Goal: Task Accomplishment & Management: Manage account settings

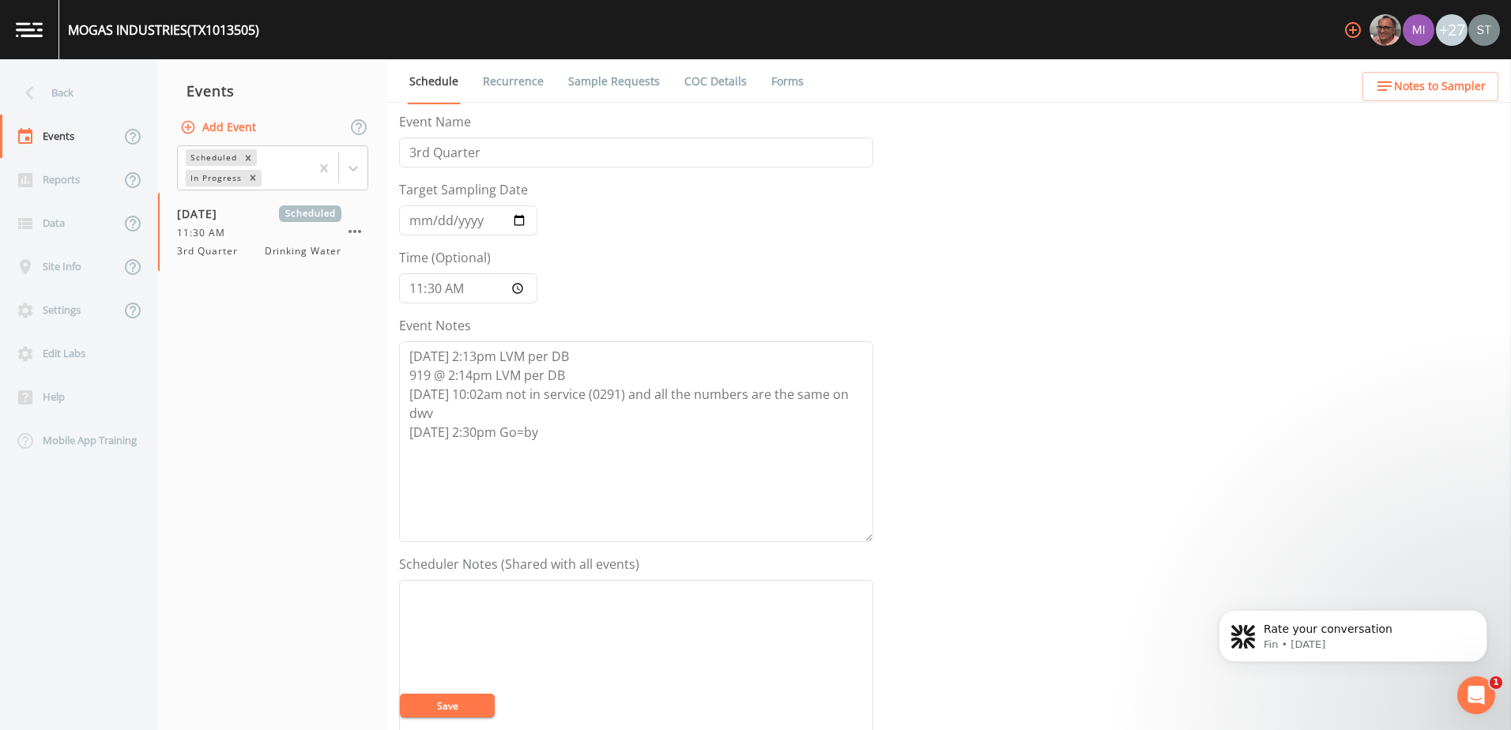
scroll to position [385, 0]
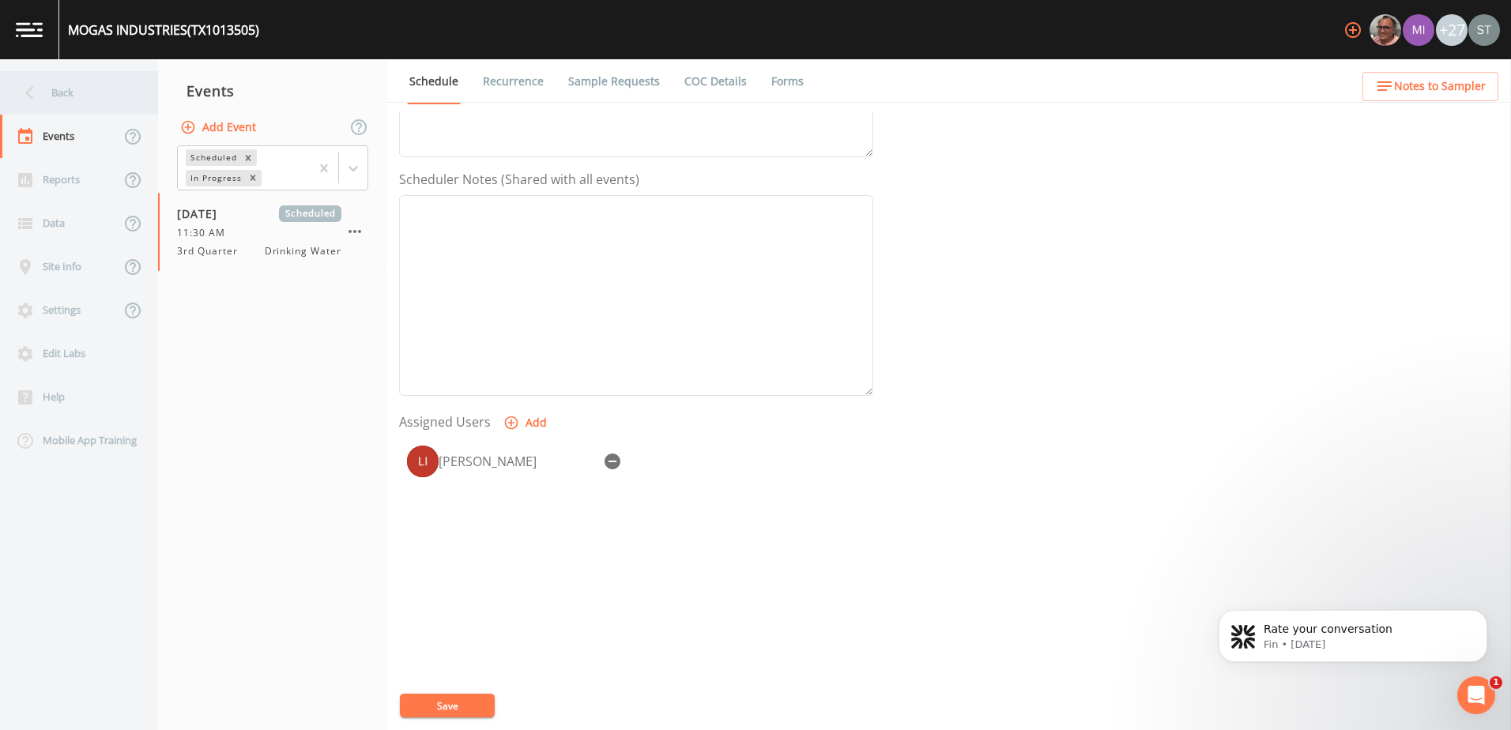
click at [75, 79] on div "Back" at bounding box center [71, 92] width 142 height 43
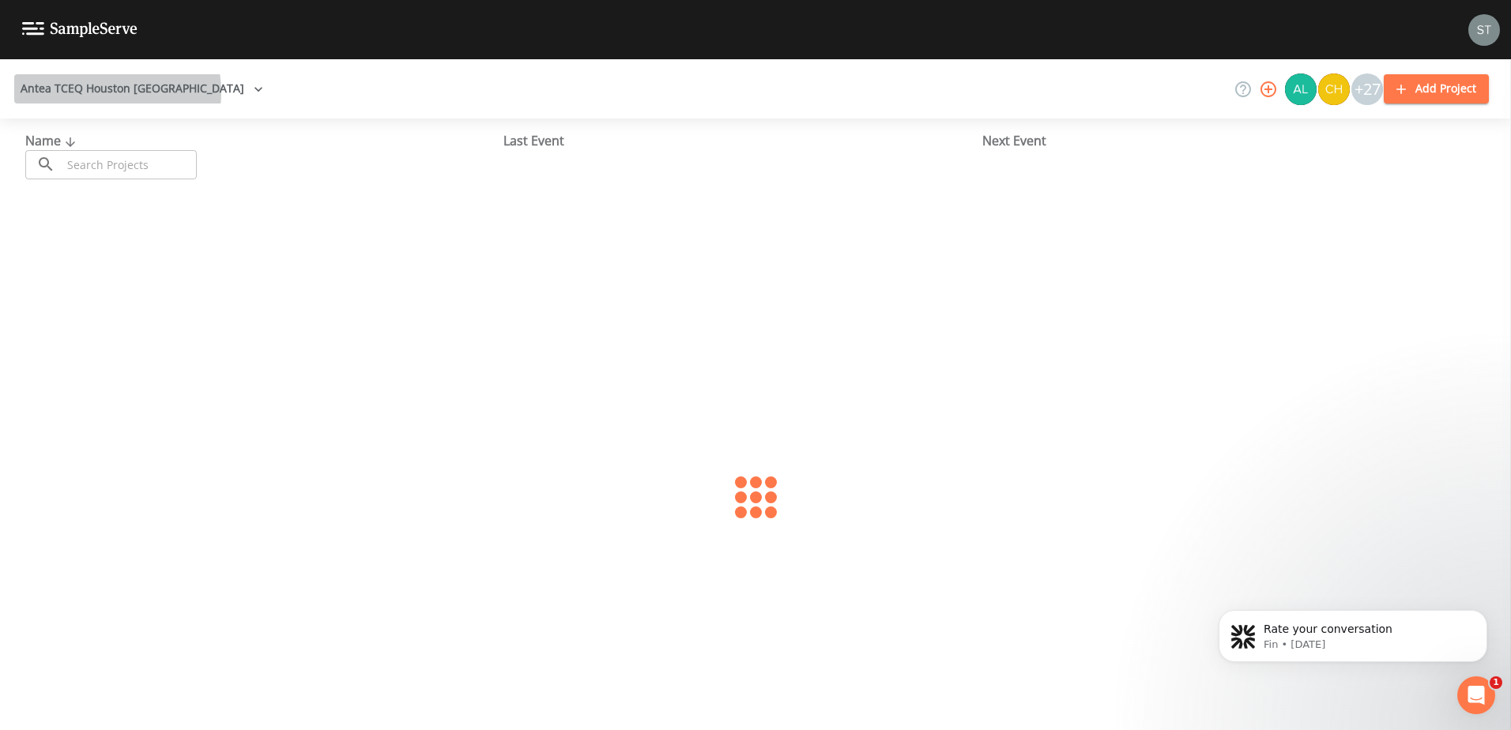
click at [101, 92] on button "Antea TCEQ Houston [GEOGRAPHIC_DATA]" at bounding box center [141, 88] width 255 height 29
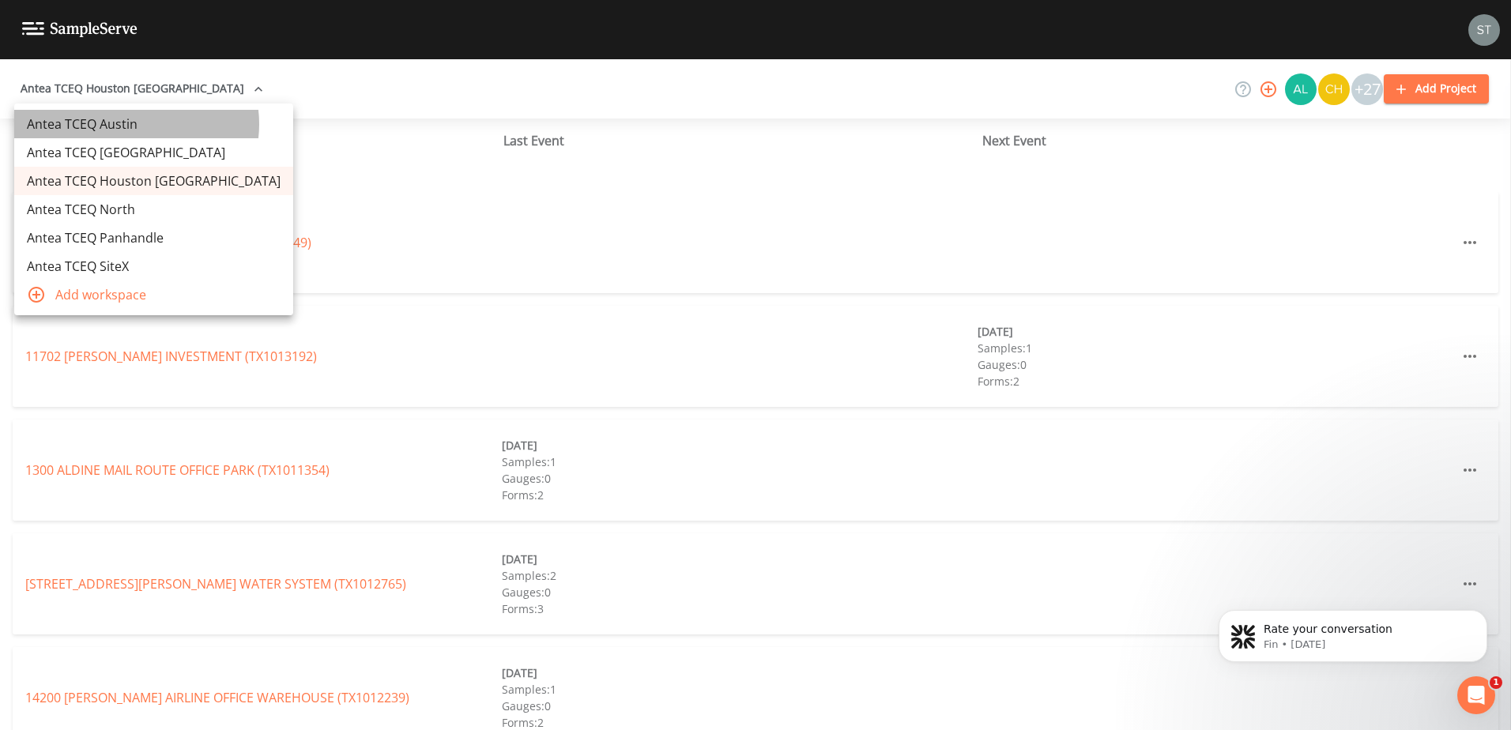
click at [136, 124] on link "Antea TCEQ Austin" at bounding box center [153, 124] width 279 height 28
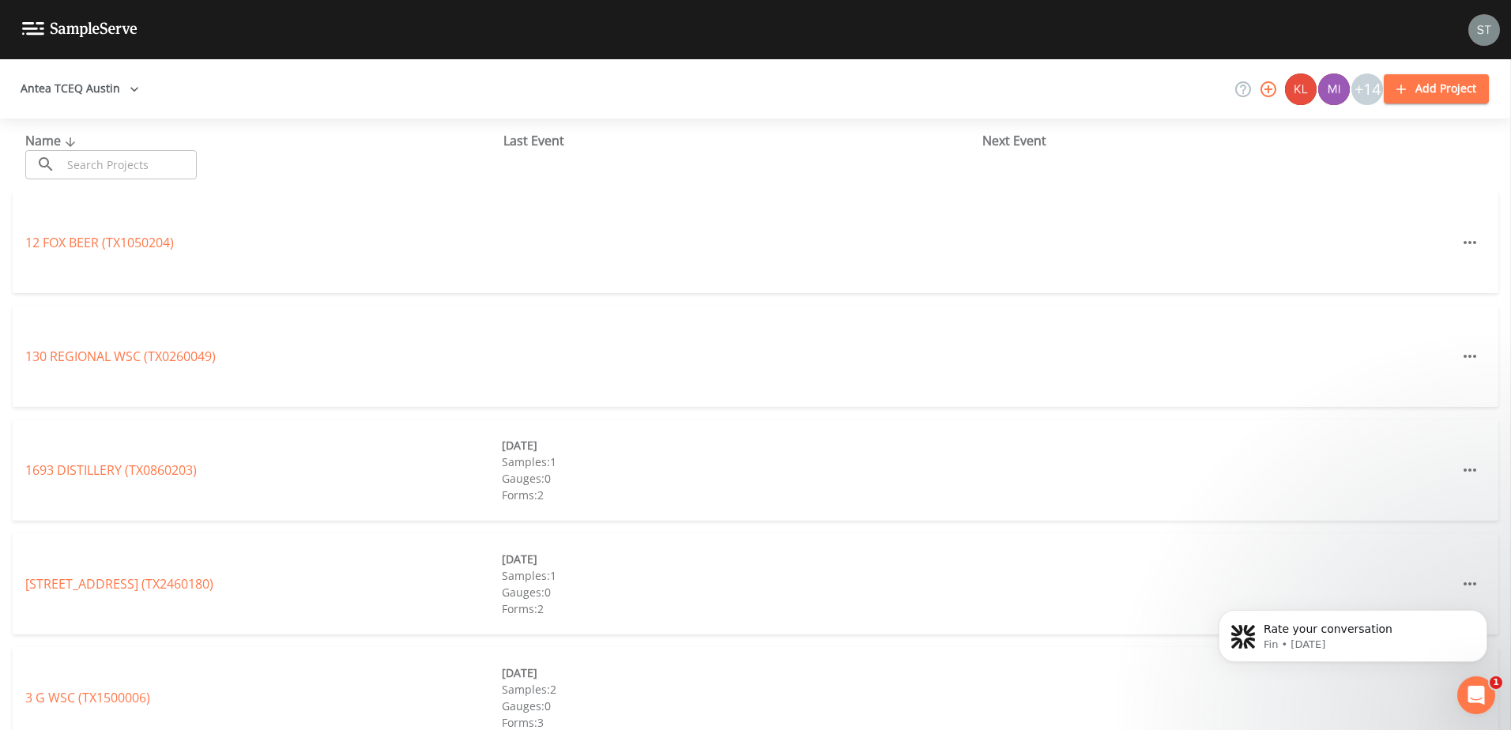
click at [82, 160] on input "text" at bounding box center [129, 164] width 135 height 29
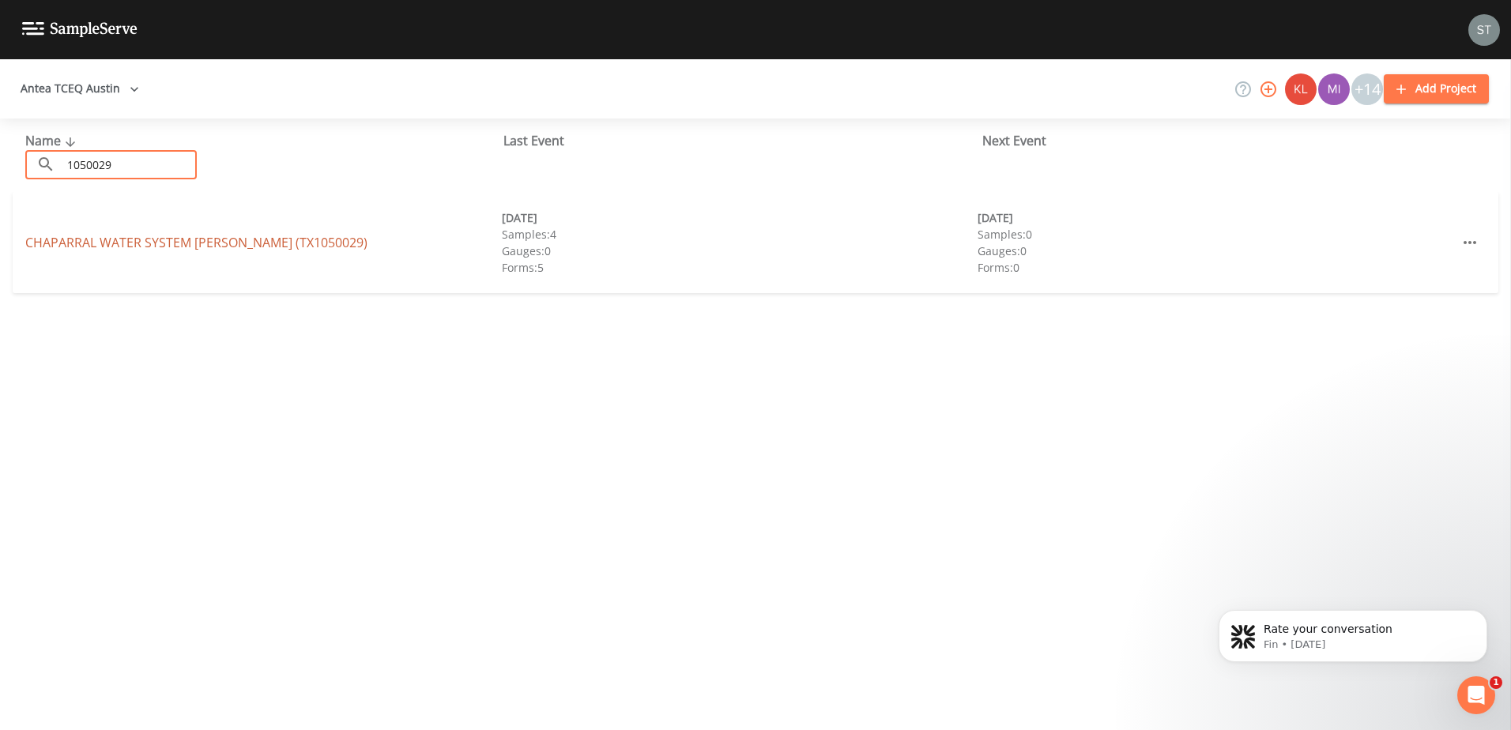
type input "1050029"
click at [124, 239] on link "CHAPARRAL WATER SYSTEM HAYS (TX1050029)" at bounding box center [196, 242] width 342 height 17
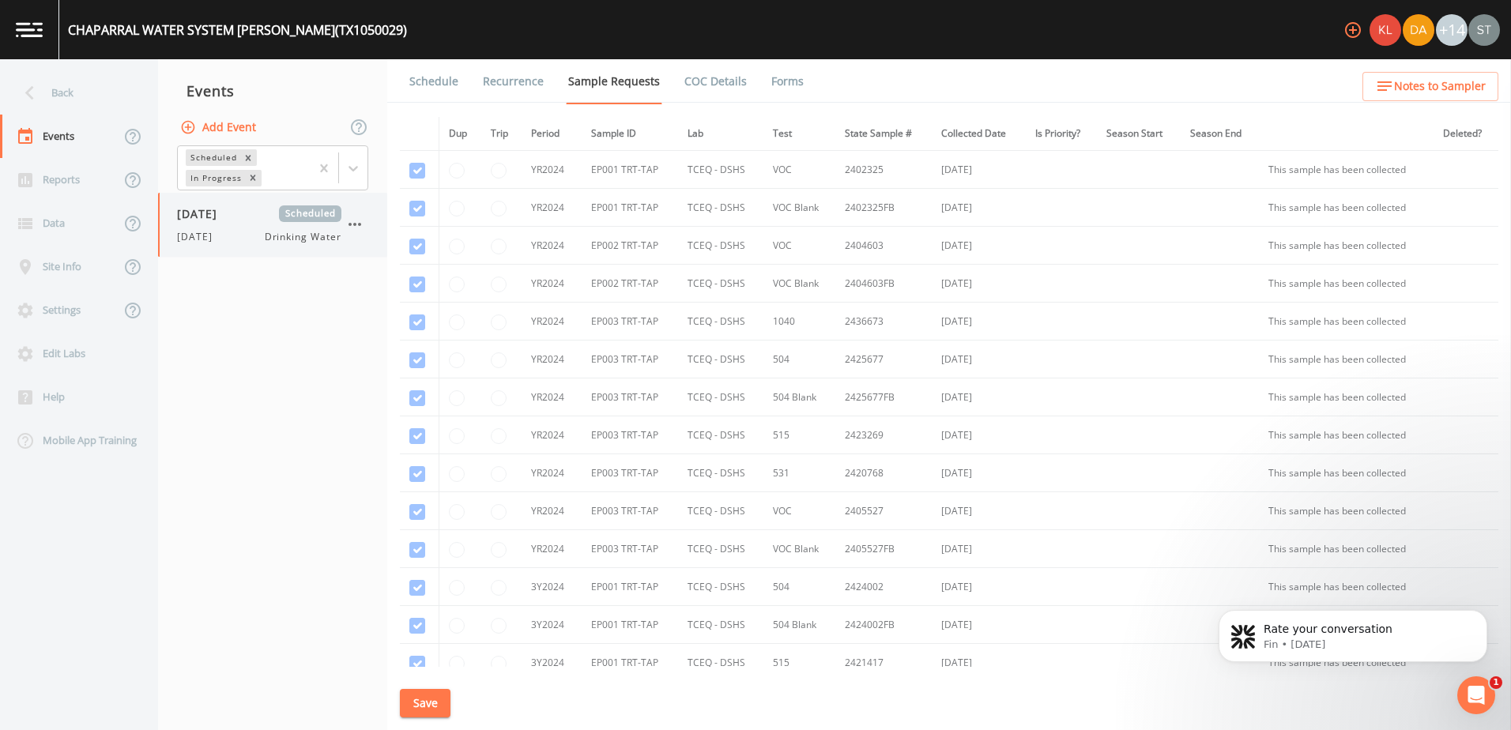
click at [224, 221] on span "[DATE]" at bounding box center [202, 213] width 51 height 17
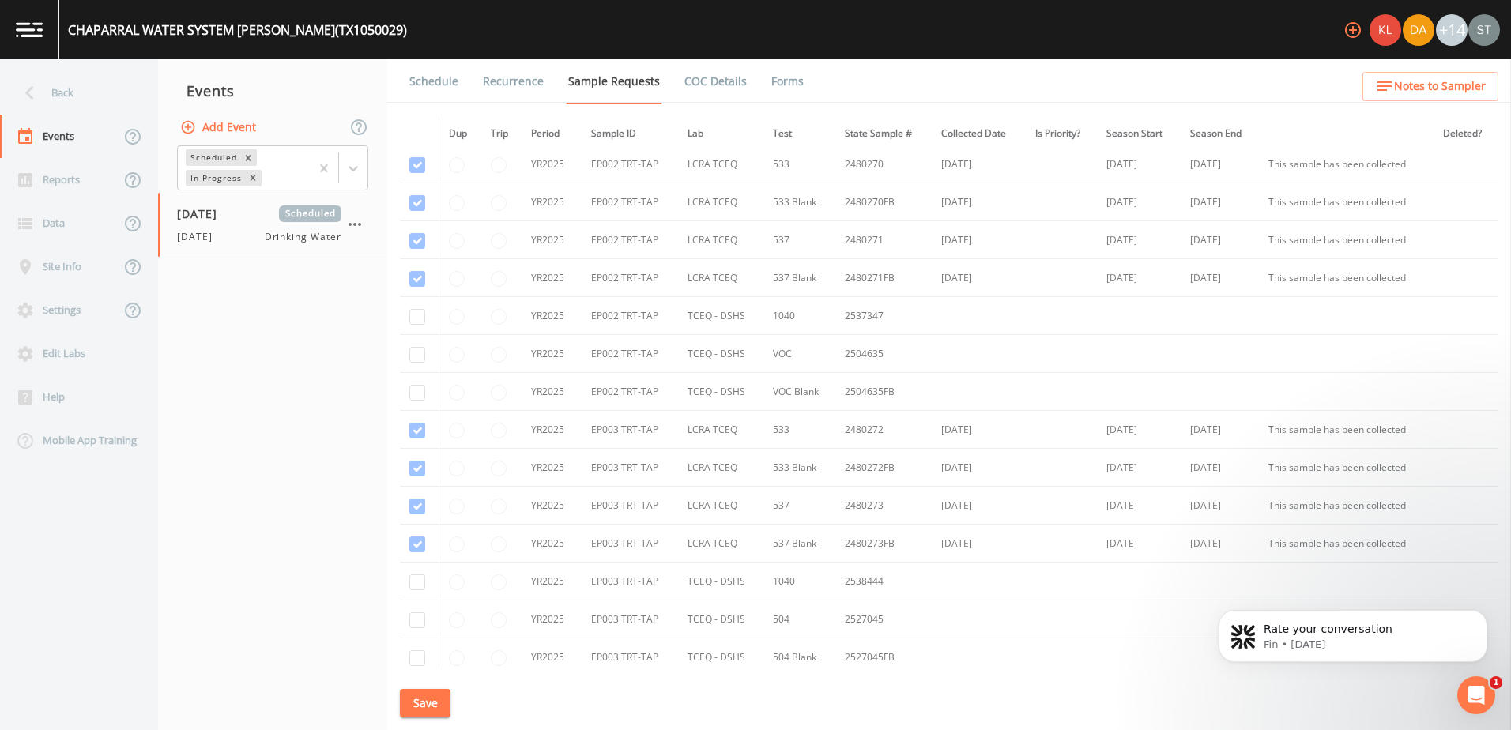
scroll to position [1343, 0]
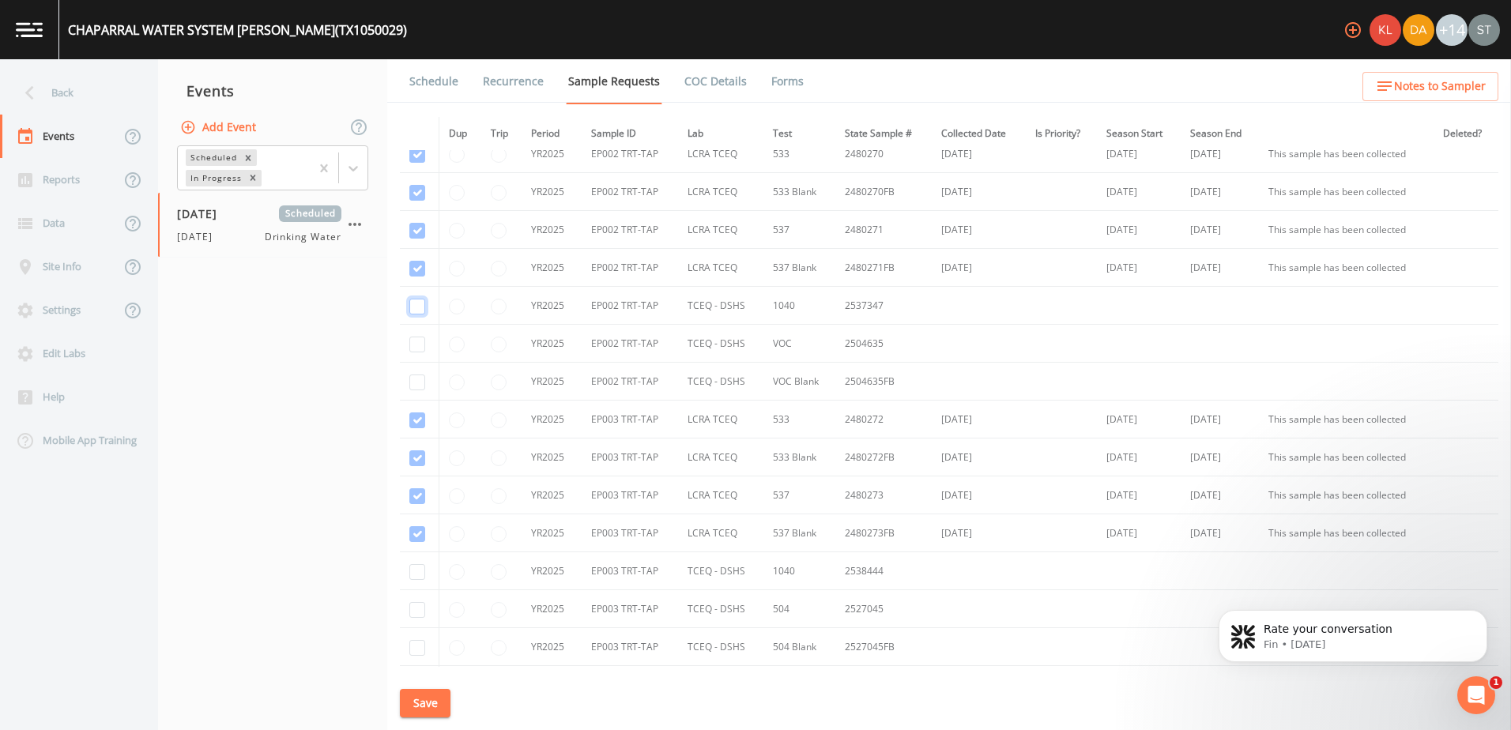
click at [416, 306] on input "checkbox" at bounding box center [417, 307] width 16 height 16
checkbox input "true"
click at [417, 348] on input "checkbox" at bounding box center [417, 345] width 16 height 16
checkbox input "true"
click at [420, 373] on td at bounding box center [420, 382] width 40 height 38
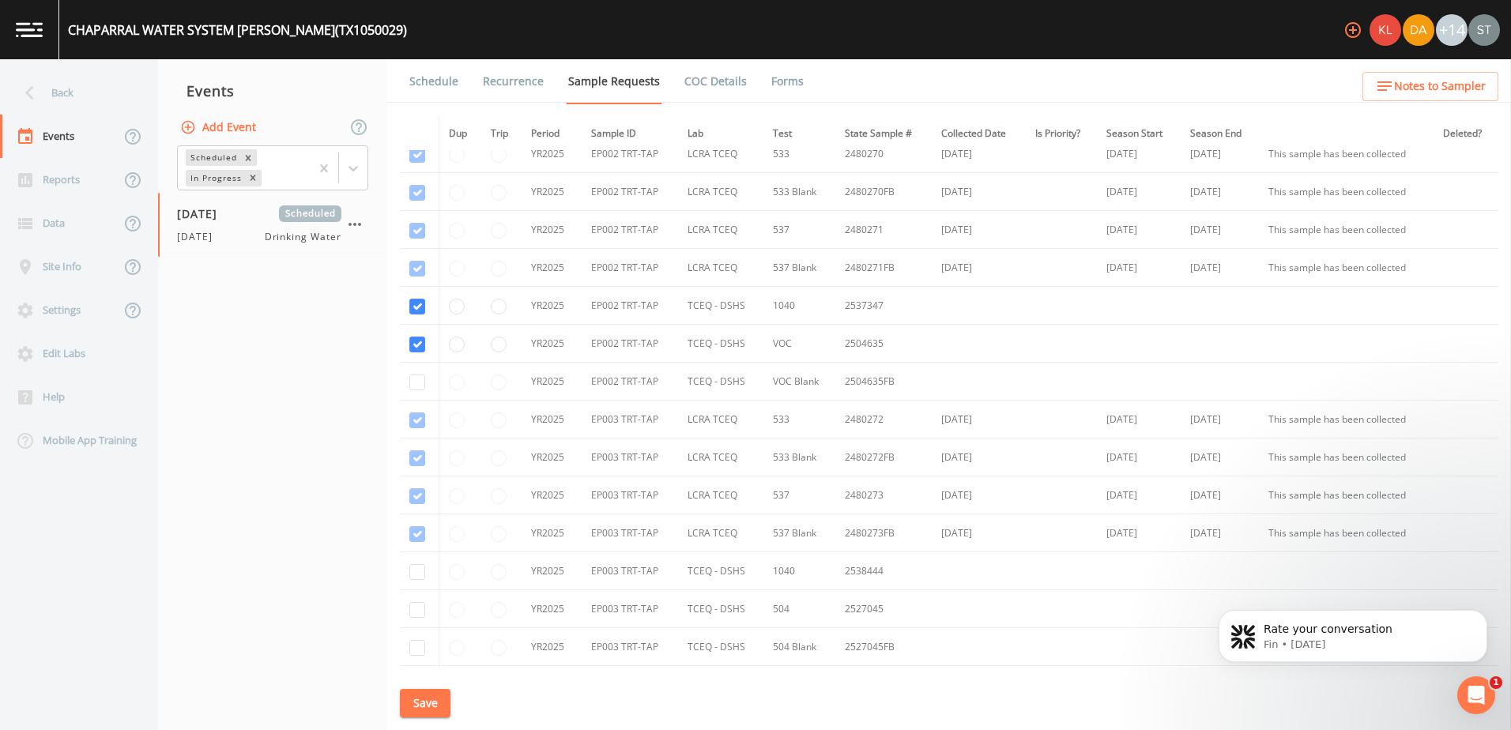
click at [414, 391] on td at bounding box center [420, 382] width 40 height 38
click at [419, 389] on input "checkbox" at bounding box center [417, 383] width 16 height 16
checkbox input "true"
click at [420, 574] on input "checkbox" at bounding box center [417, 572] width 16 height 16
checkbox input "true"
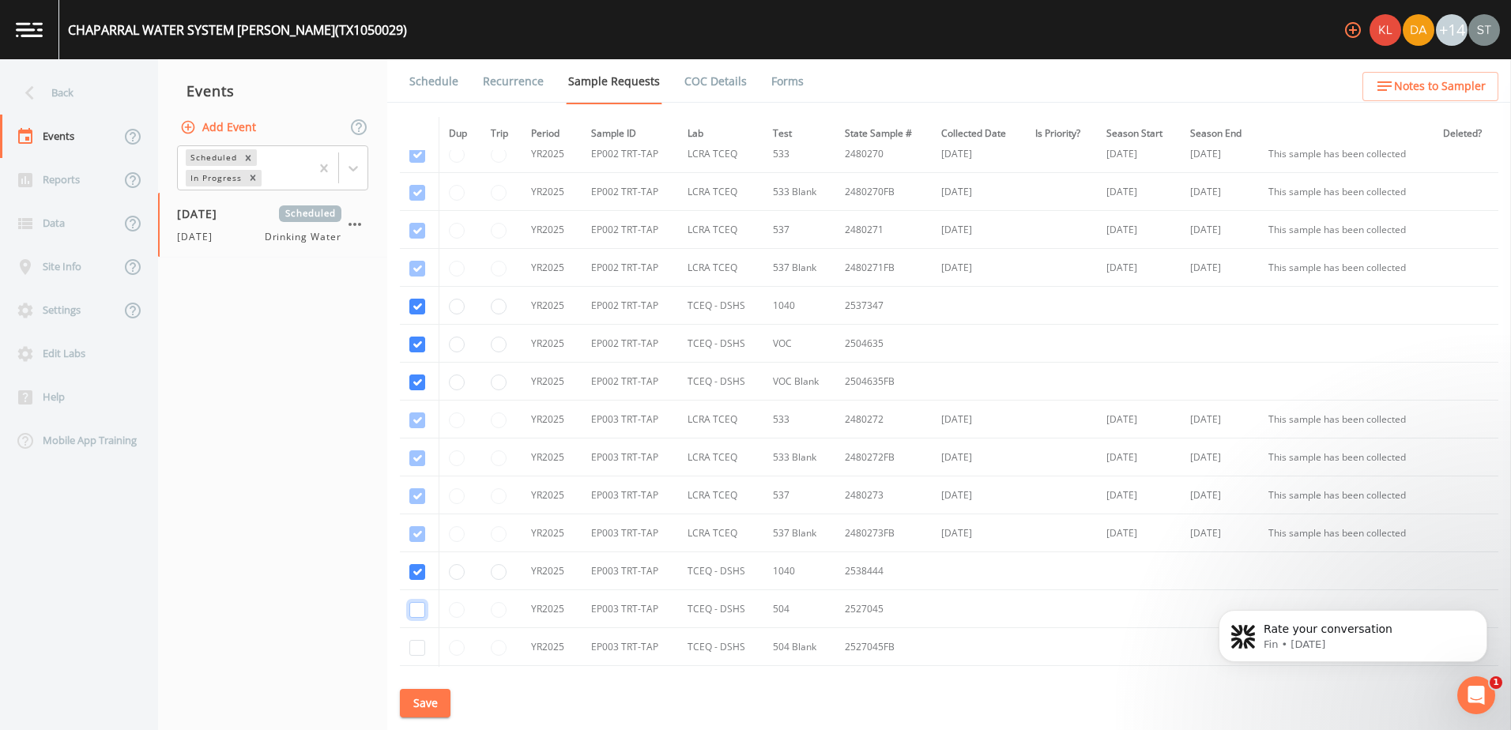
click at [414, 610] on input "checkbox" at bounding box center [417, 610] width 16 height 16
checkbox input "true"
click at [416, 653] on input "checkbox" at bounding box center [417, 648] width 16 height 16
checkbox input "true"
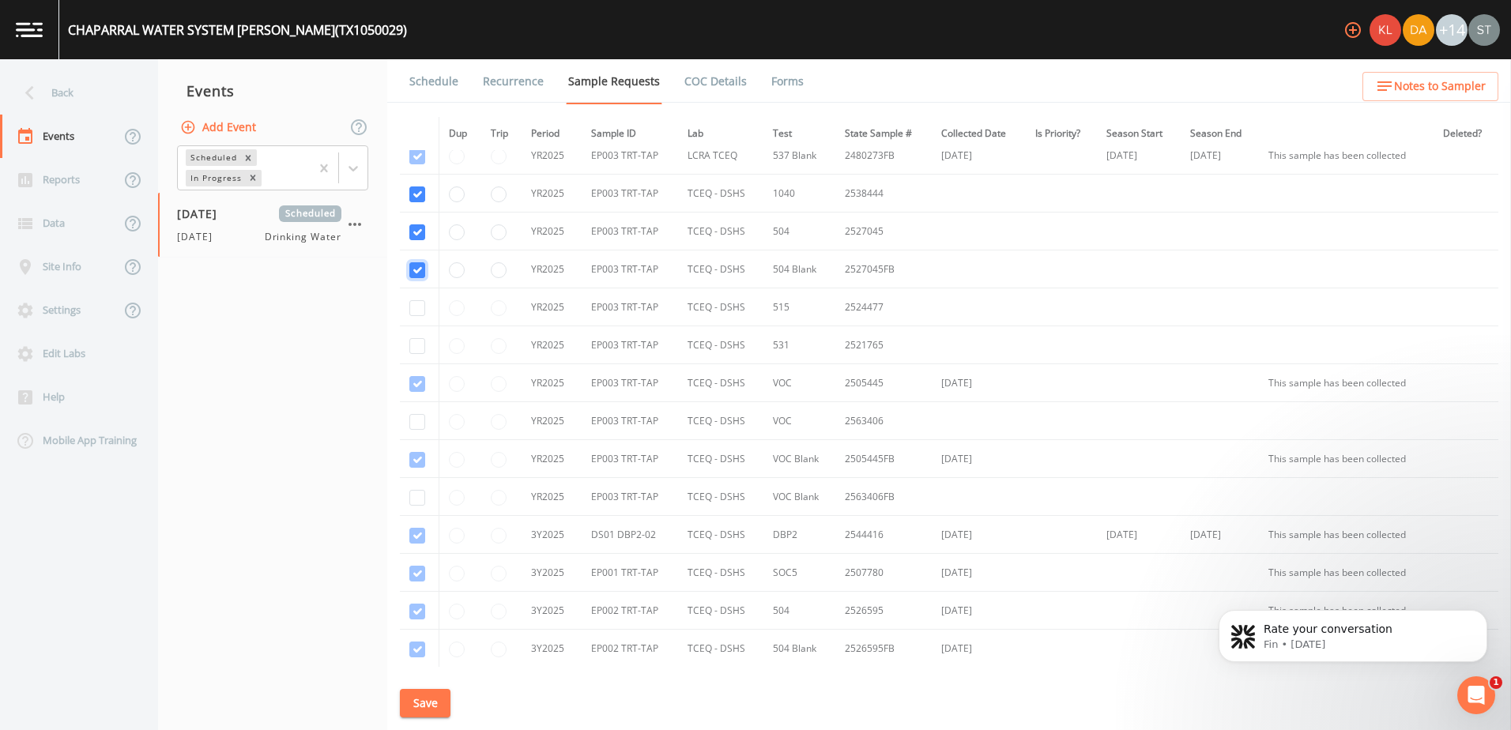
scroll to position [1738, 0]
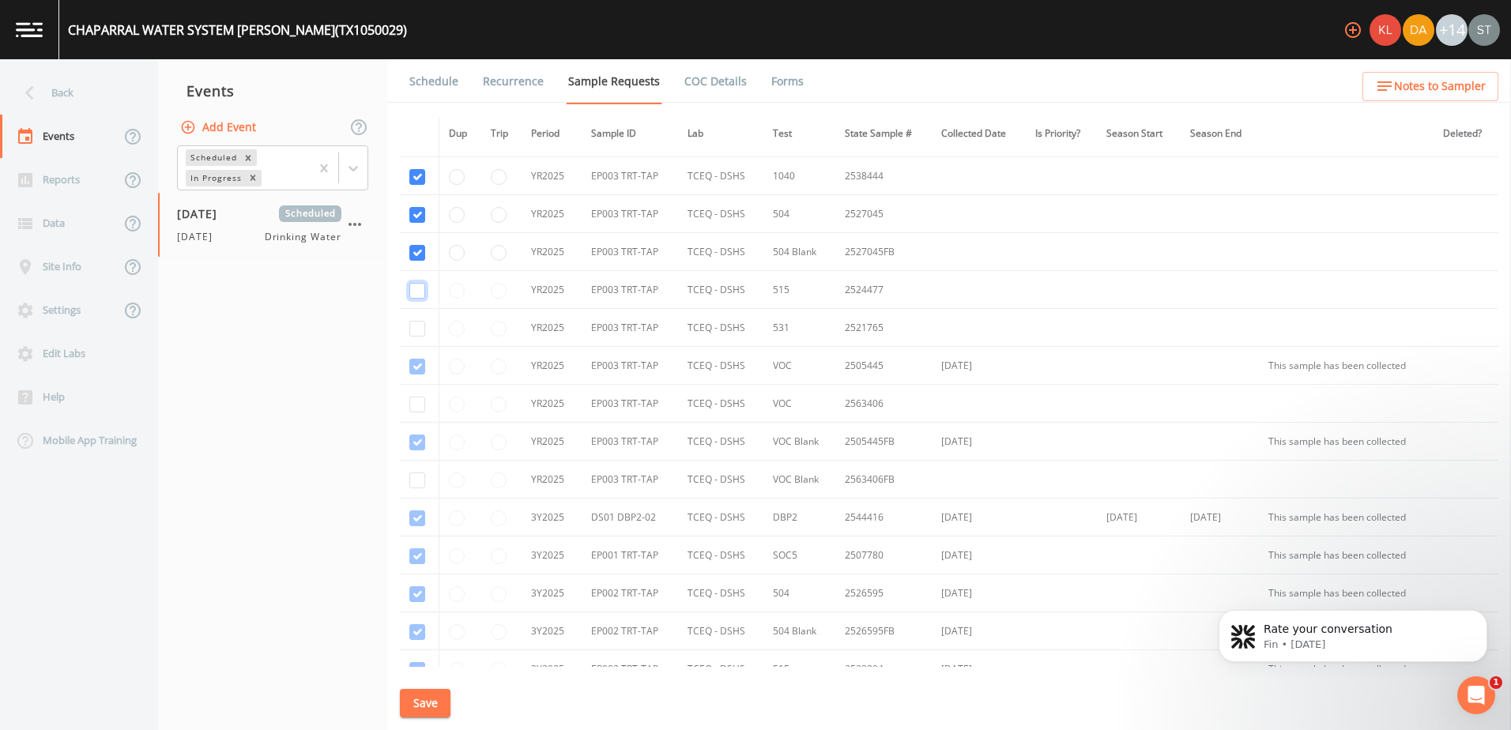
click at [420, 296] on input "checkbox" at bounding box center [417, 291] width 16 height 16
checkbox input "true"
click at [415, 329] on input "checkbox" at bounding box center [417, 329] width 16 height 16
checkbox input "true"
drag, startPoint x: 416, startPoint y: 407, endPoint x: 414, endPoint y: 462, distance: 55.3
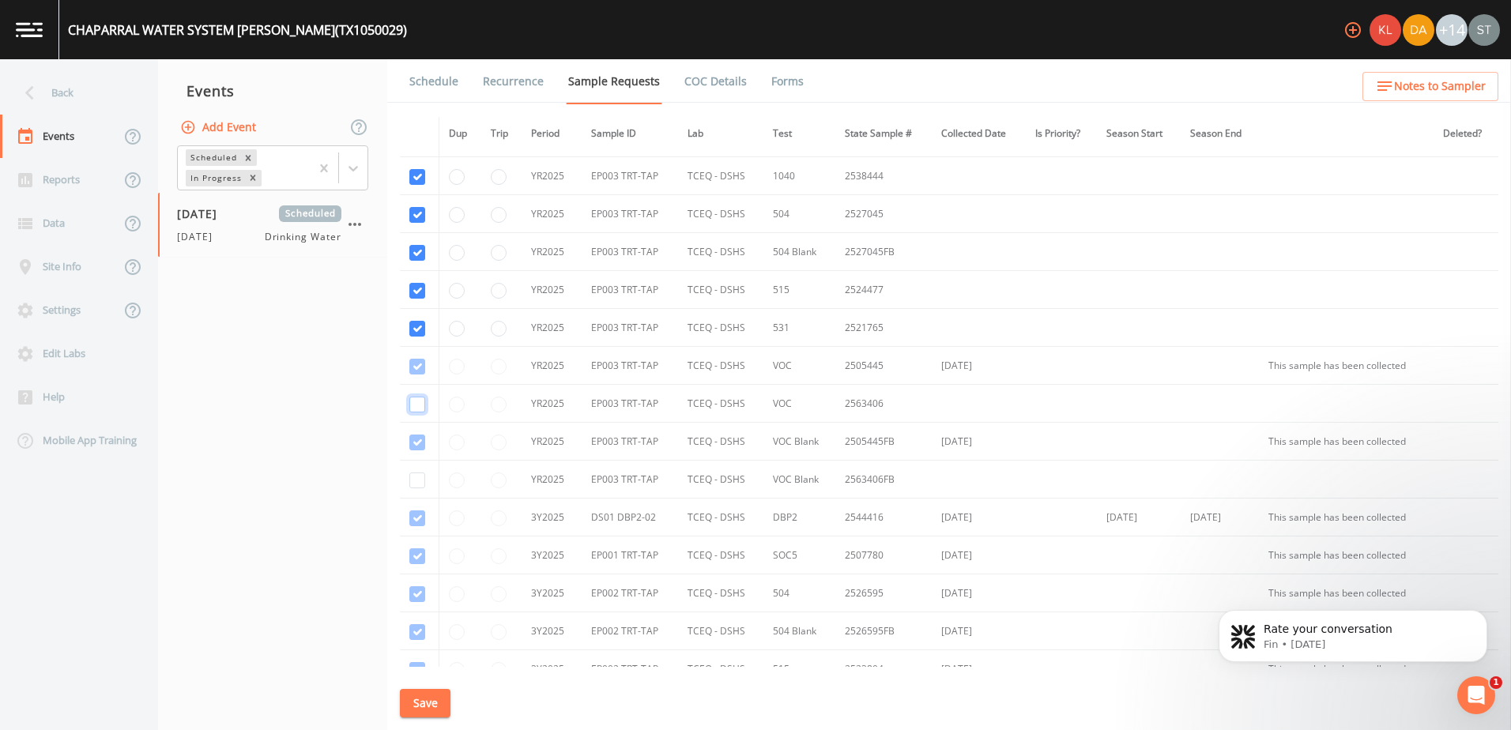
click at [416, 409] on input "checkbox" at bounding box center [417, 405] width 16 height 16
checkbox input "true"
click at [416, 480] on input "checkbox" at bounding box center [417, 480] width 16 height 16
checkbox input "true"
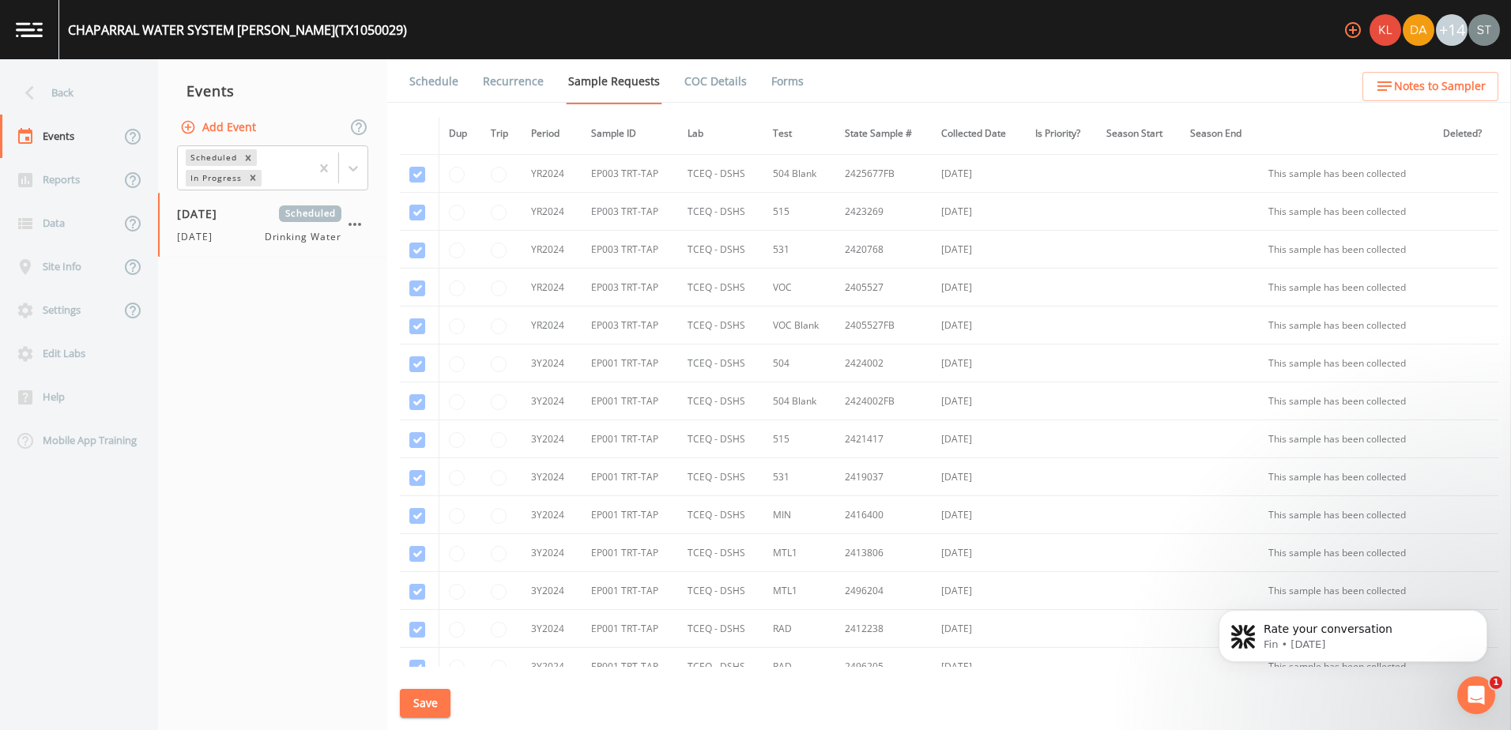
scroll to position [0, 0]
click at [434, 689] on button "Save" at bounding box center [425, 703] width 51 height 29
